Goal: Task Accomplishment & Management: Manage account settings

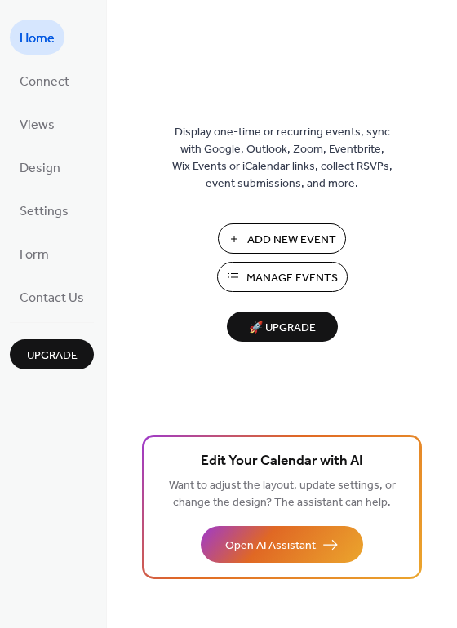
click at [255, 274] on span "Manage Events" at bounding box center [291, 278] width 91 height 17
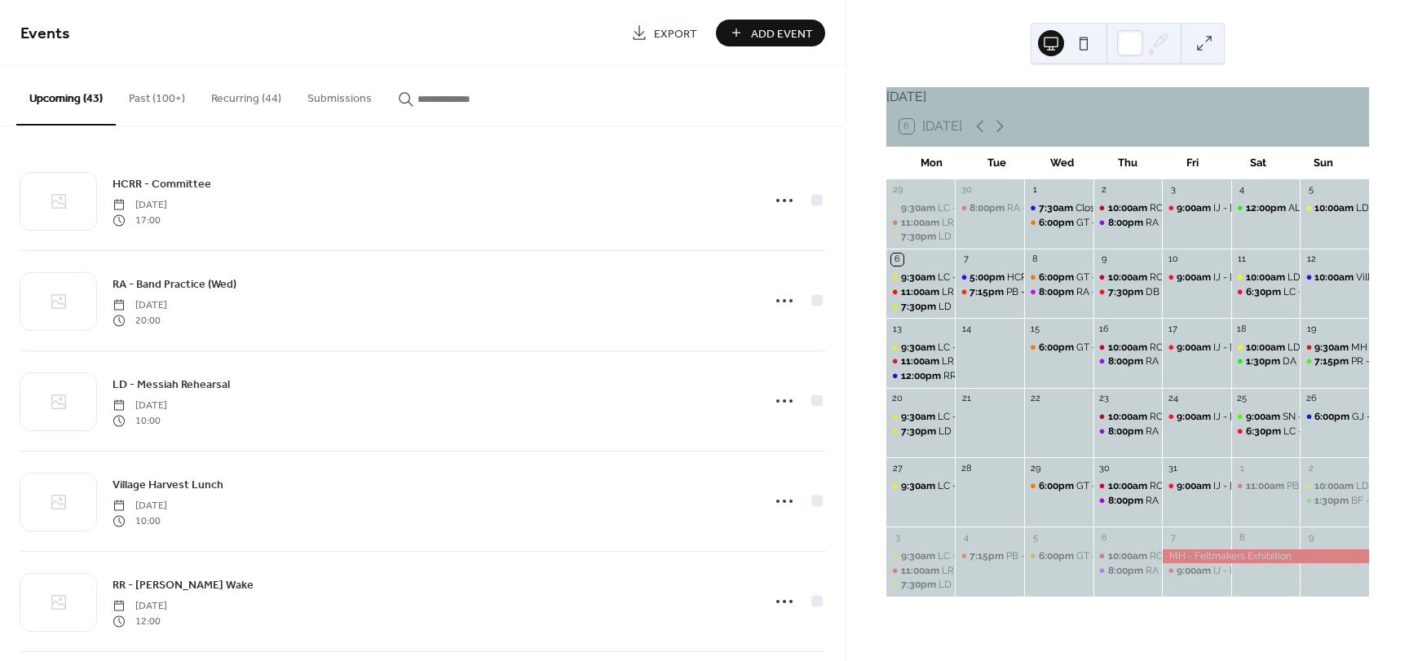
click at [236, 101] on button "Recurring (44)" at bounding box center [246, 95] width 96 height 58
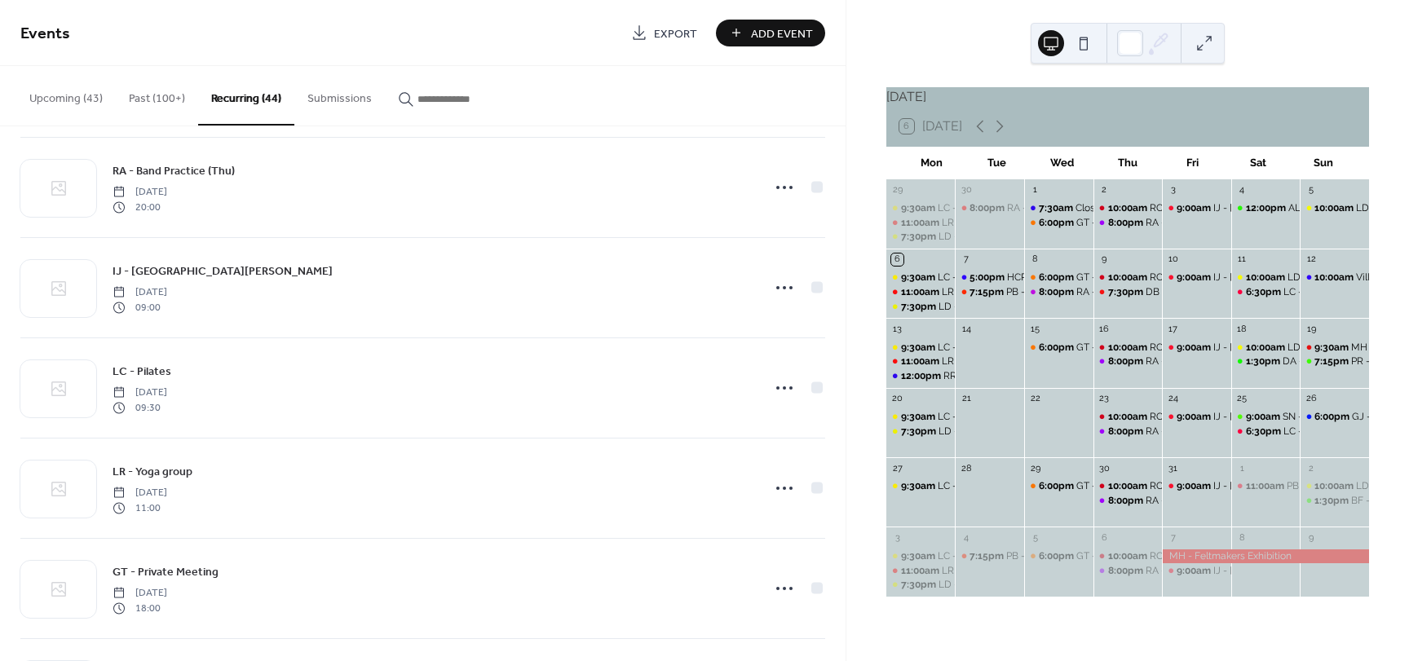
scroll to position [390, 0]
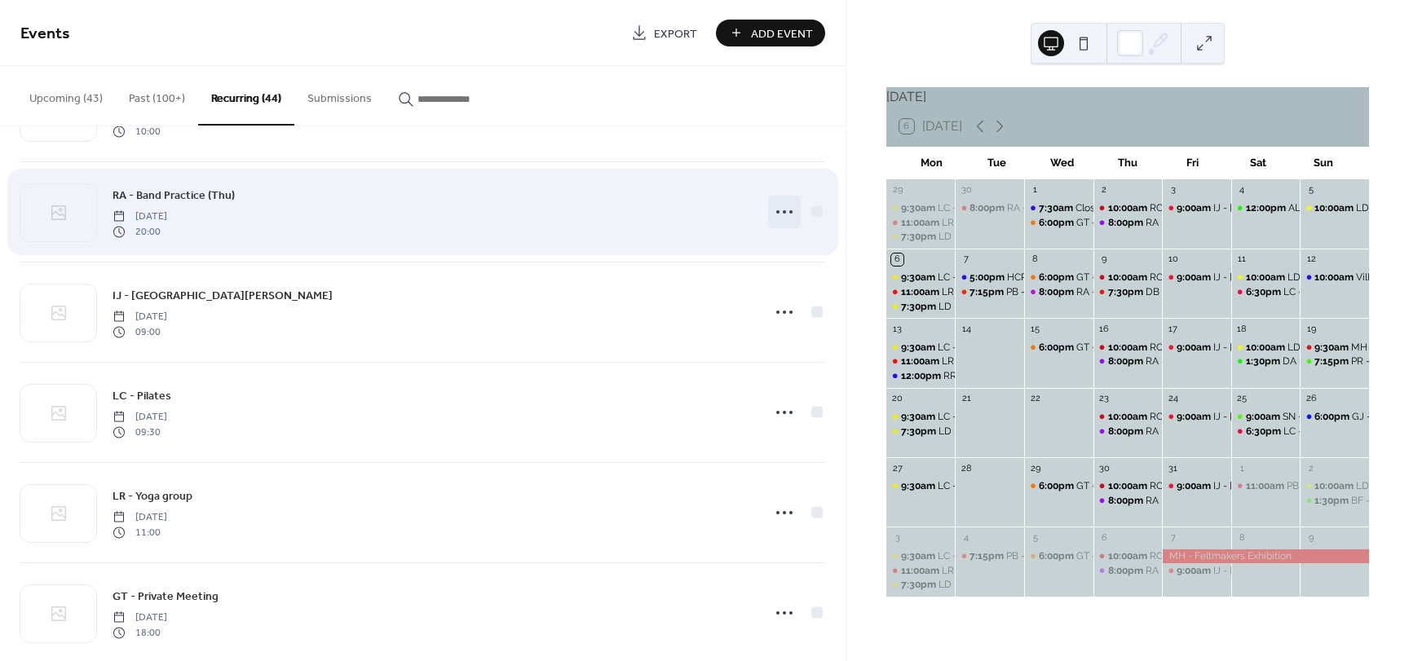
click at [783, 210] on circle at bounding box center [784, 211] width 3 height 3
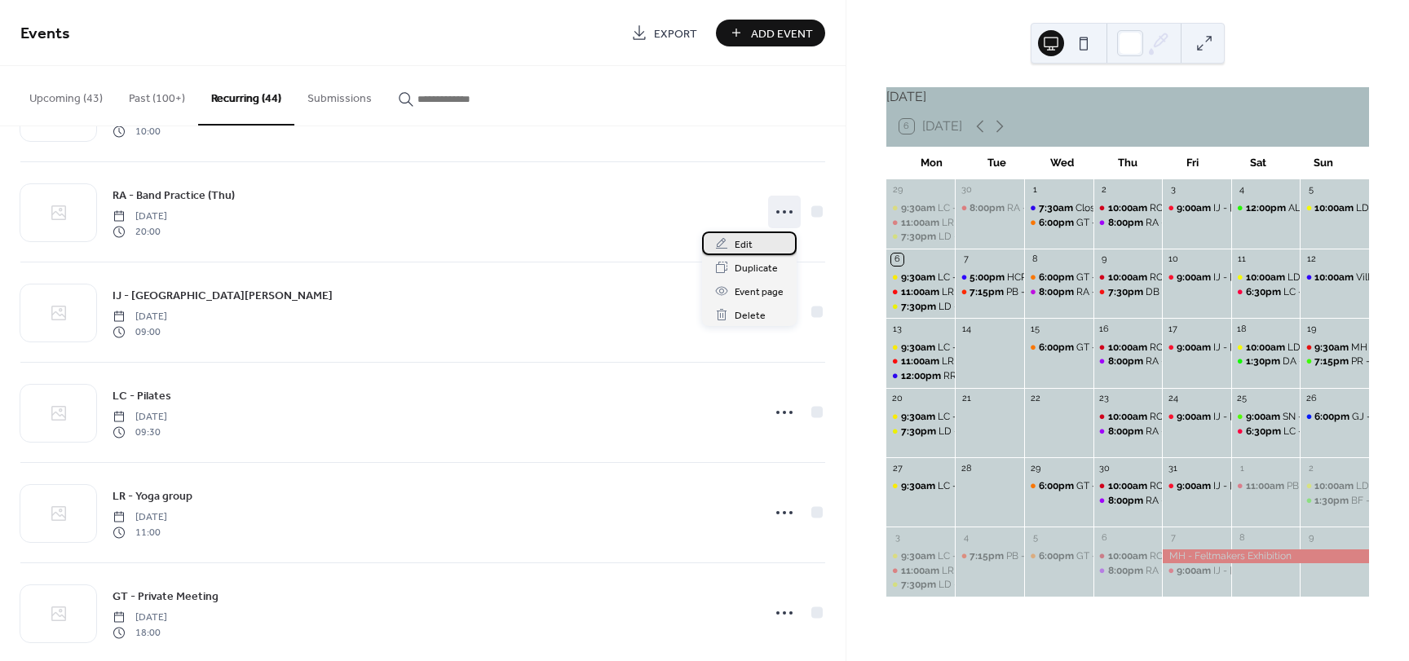
click at [744, 245] on span "Edit" at bounding box center [744, 244] width 18 height 17
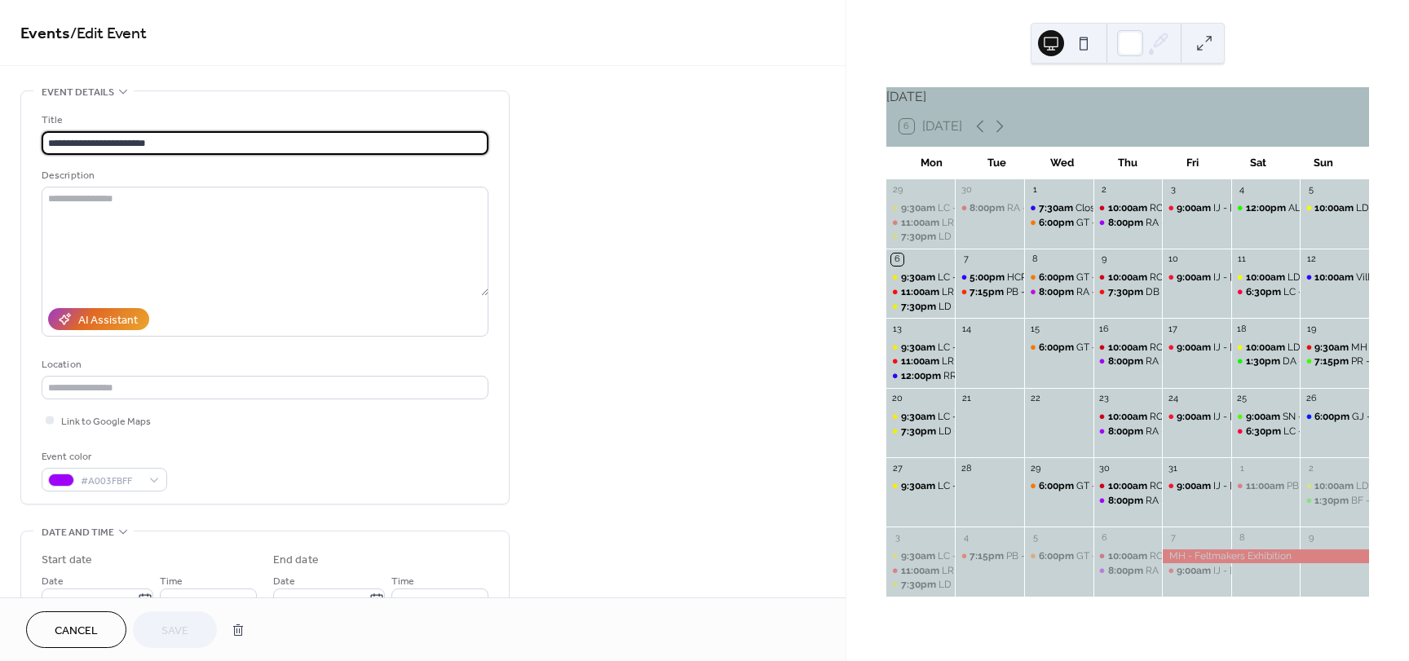
type input "**********"
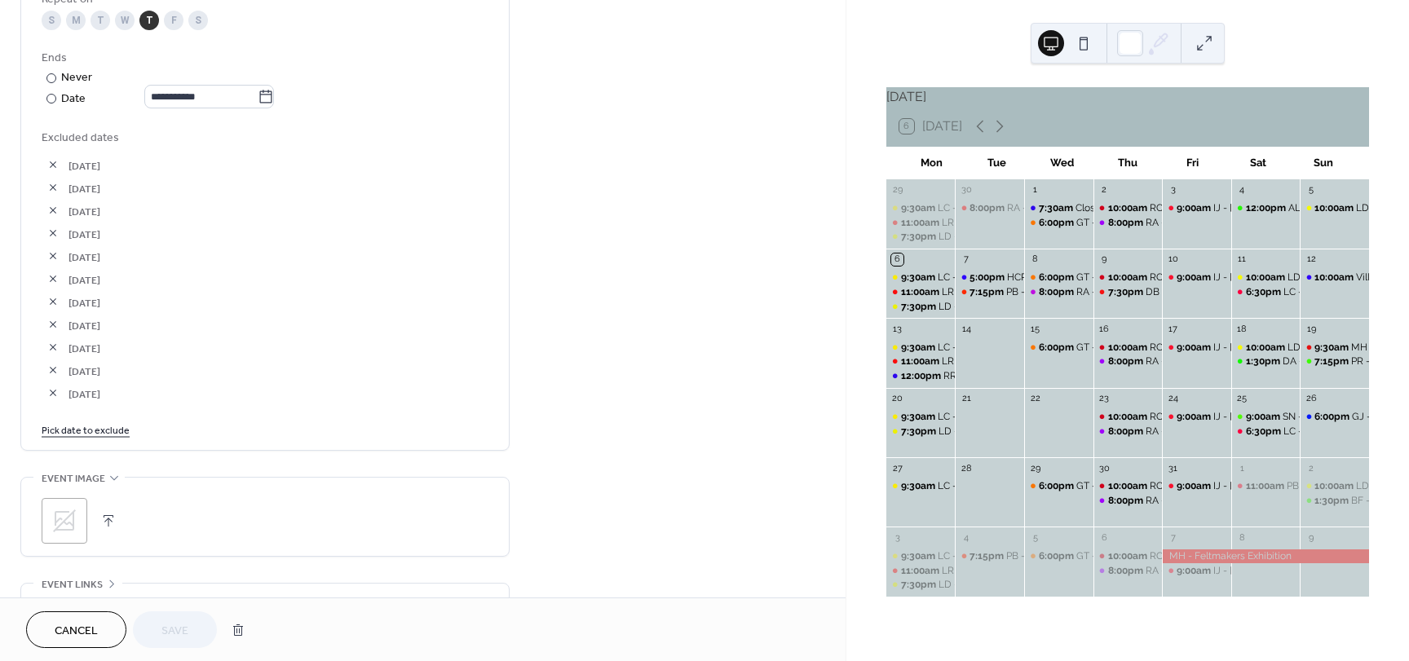
scroll to position [897, 0]
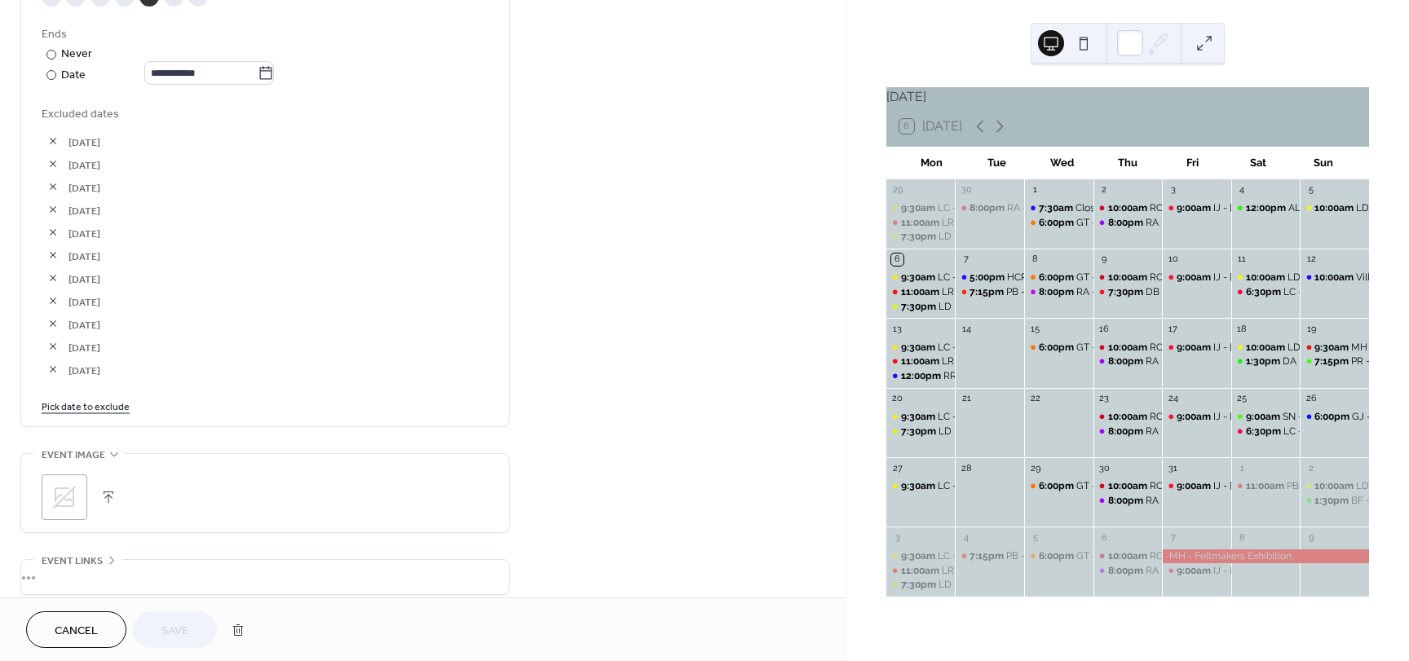
click at [118, 404] on link "Pick date to exclude" at bounding box center [86, 405] width 88 height 17
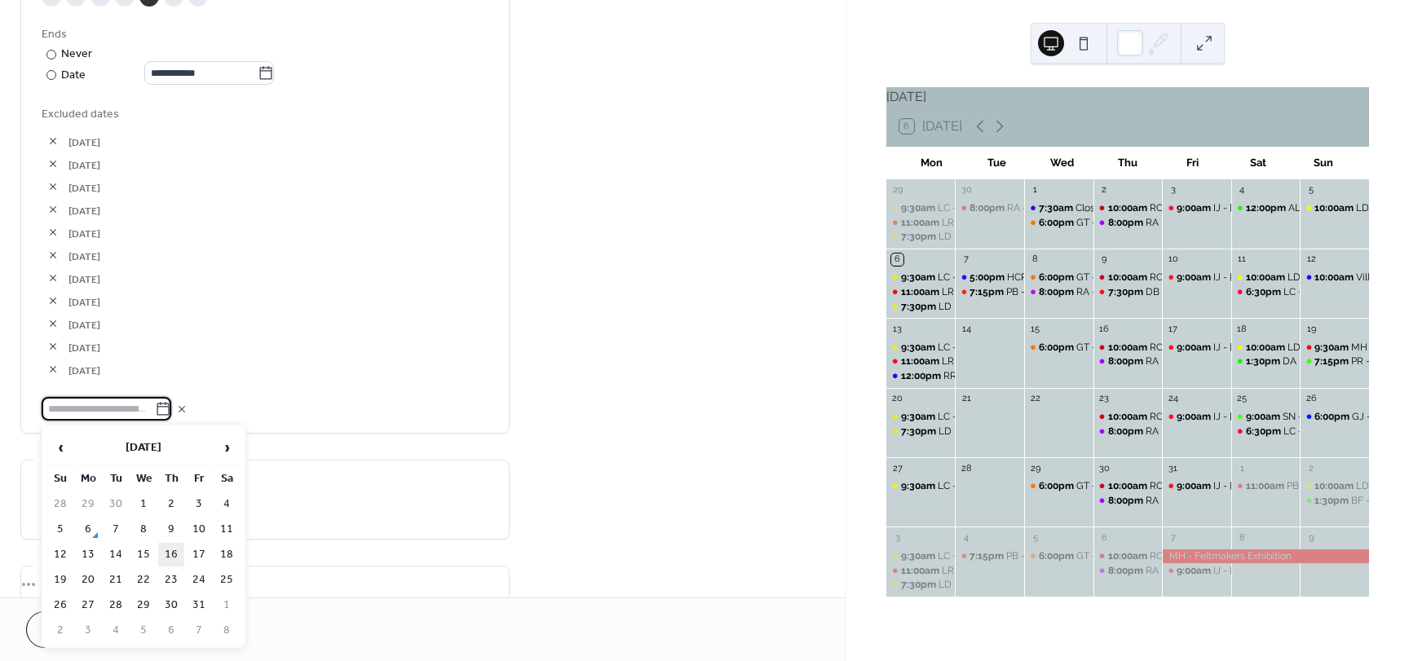
click at [176, 553] on td "16" at bounding box center [171, 555] width 26 height 24
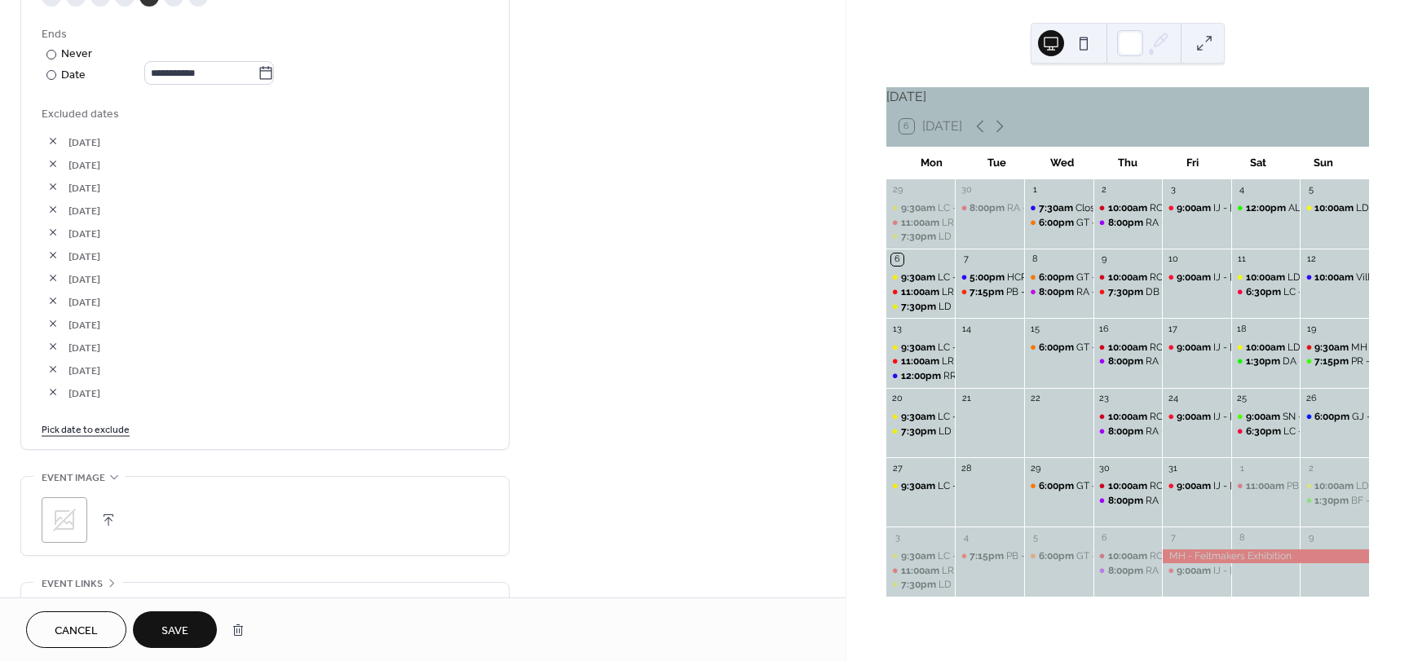
click at [161, 634] on span "Save" at bounding box center [174, 631] width 27 height 17
